Goal: Task Accomplishment & Management: Use online tool/utility

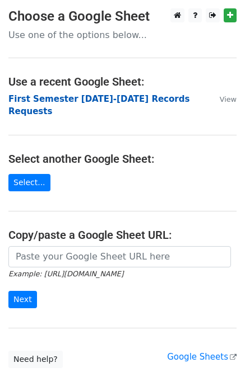
click at [83, 97] on strong "First Semester 2025-2026 Records Requests" at bounding box center [98, 105] width 181 height 23
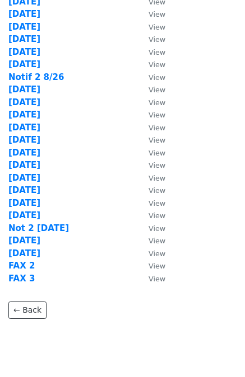
scroll to position [289, 0]
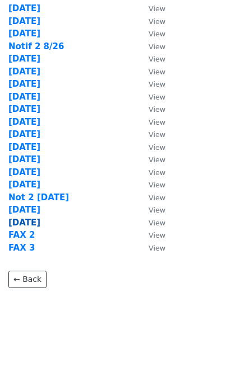
click at [24, 221] on strong "[DATE]" at bounding box center [24, 223] width 32 height 10
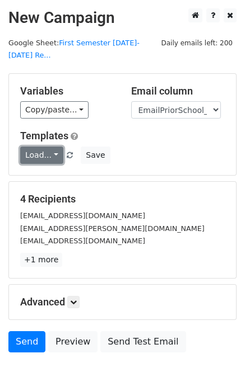
click at [34, 147] on link "Load..." at bounding box center [41, 155] width 43 height 17
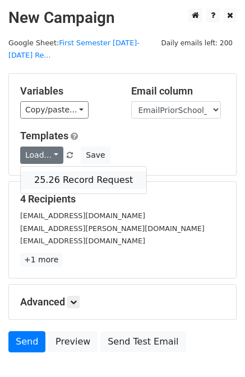
click at [44, 171] on link "25.26 Record Request" at bounding box center [83, 180] width 125 height 18
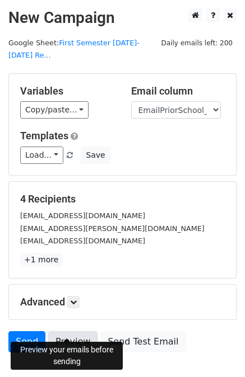
click at [66, 331] on link "Preview" at bounding box center [72, 341] width 49 height 21
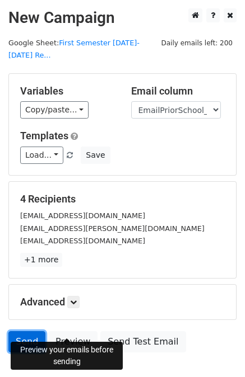
click at [22, 331] on link "Send" at bounding box center [26, 341] width 37 height 21
